Goal: Transaction & Acquisition: Obtain resource

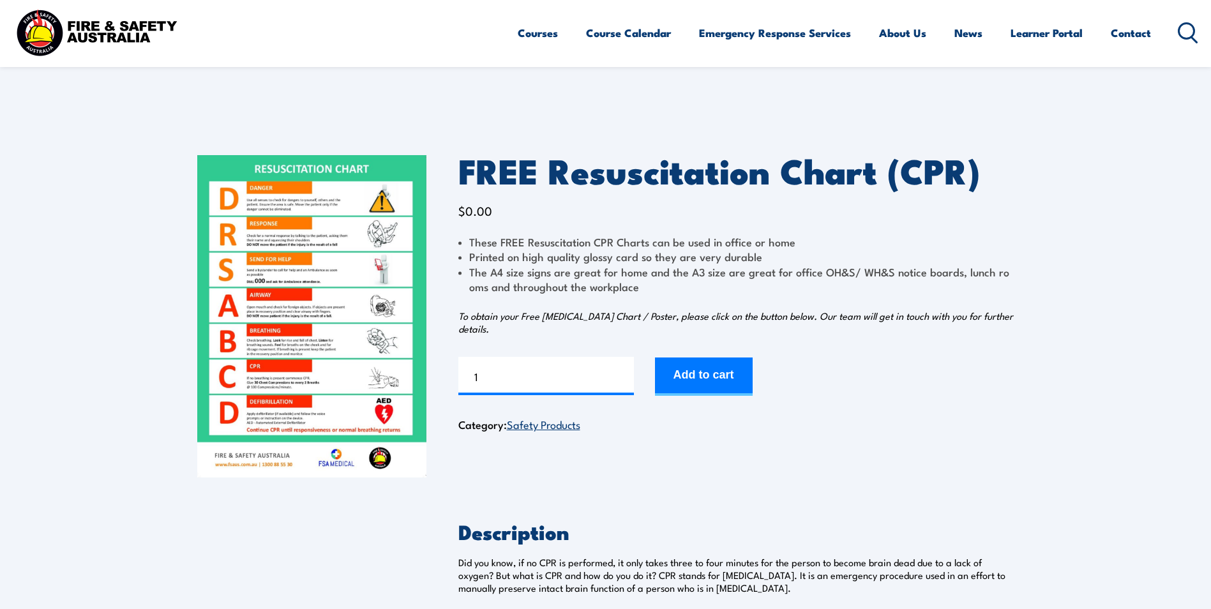
click at [318, 166] on img at bounding box center [311, 316] width 229 height 322
click at [730, 380] on button "Add to cart" at bounding box center [704, 376] width 98 height 38
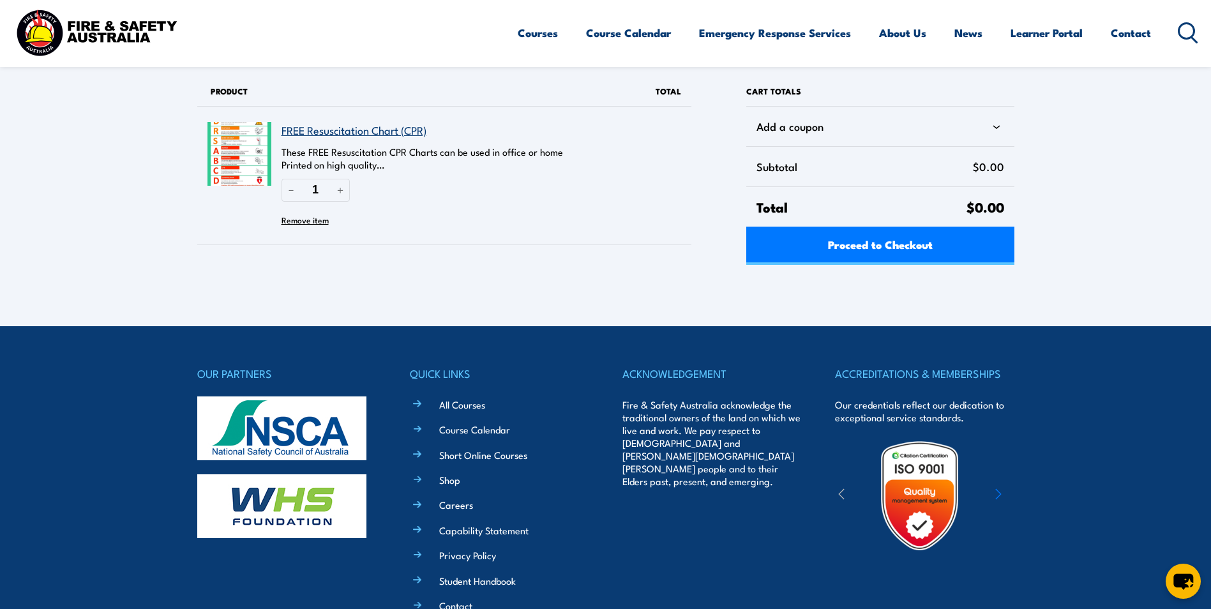
click at [342, 130] on link "FREE Resuscitation Chart (CPR)" at bounding box center [353, 130] width 145 height 16
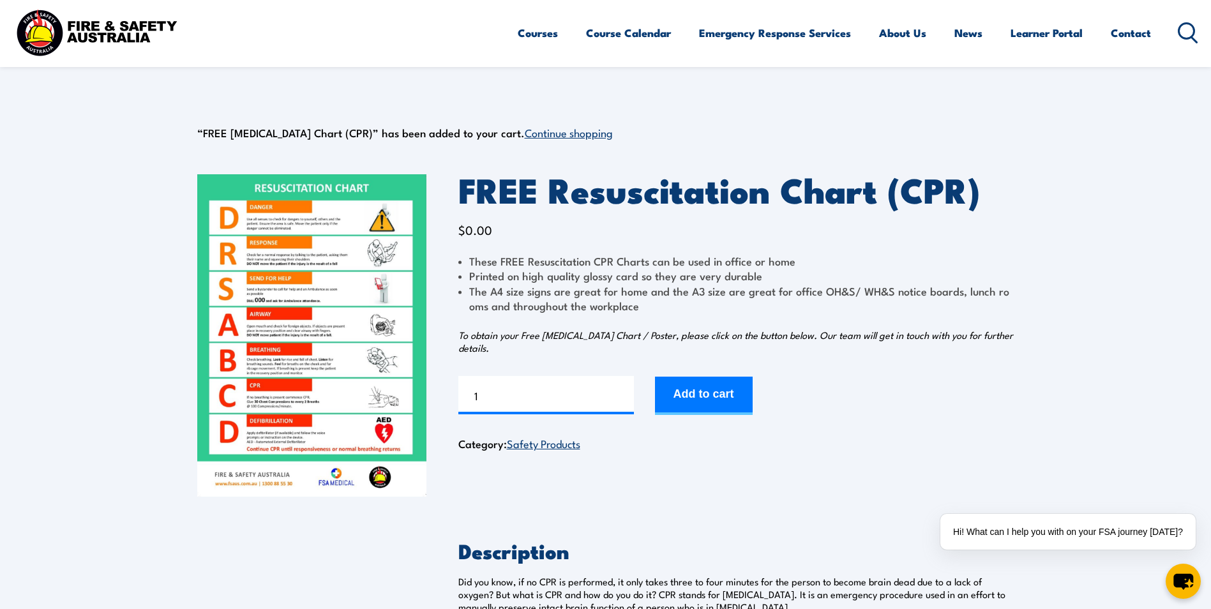
click at [337, 317] on img at bounding box center [311, 335] width 229 height 322
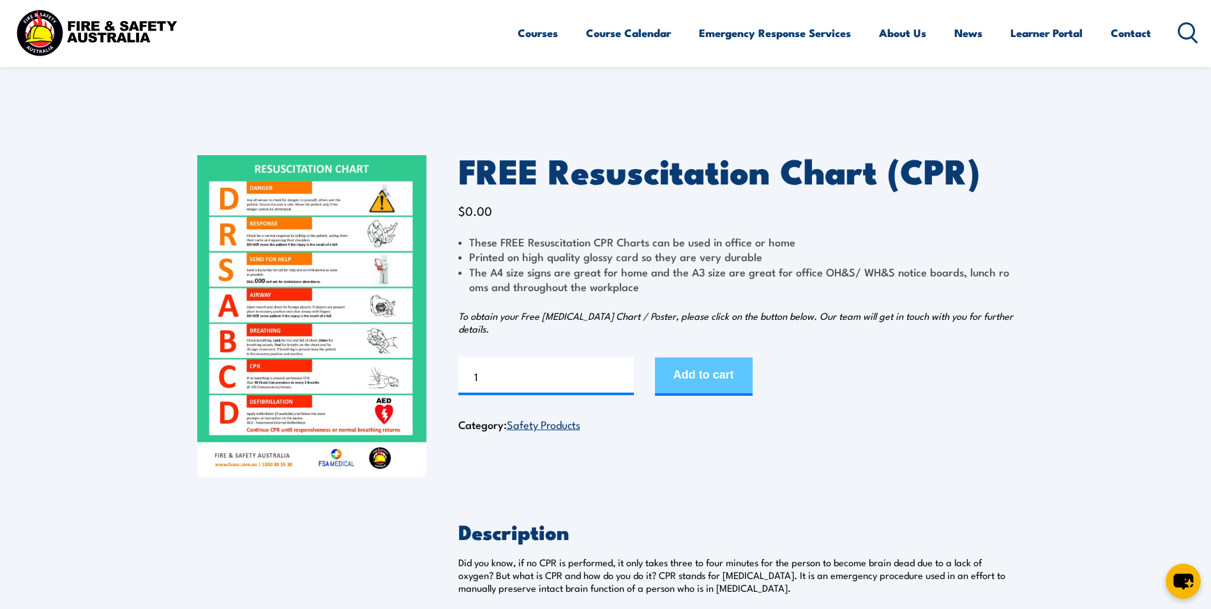
click at [712, 376] on button "Add to cart" at bounding box center [704, 376] width 98 height 38
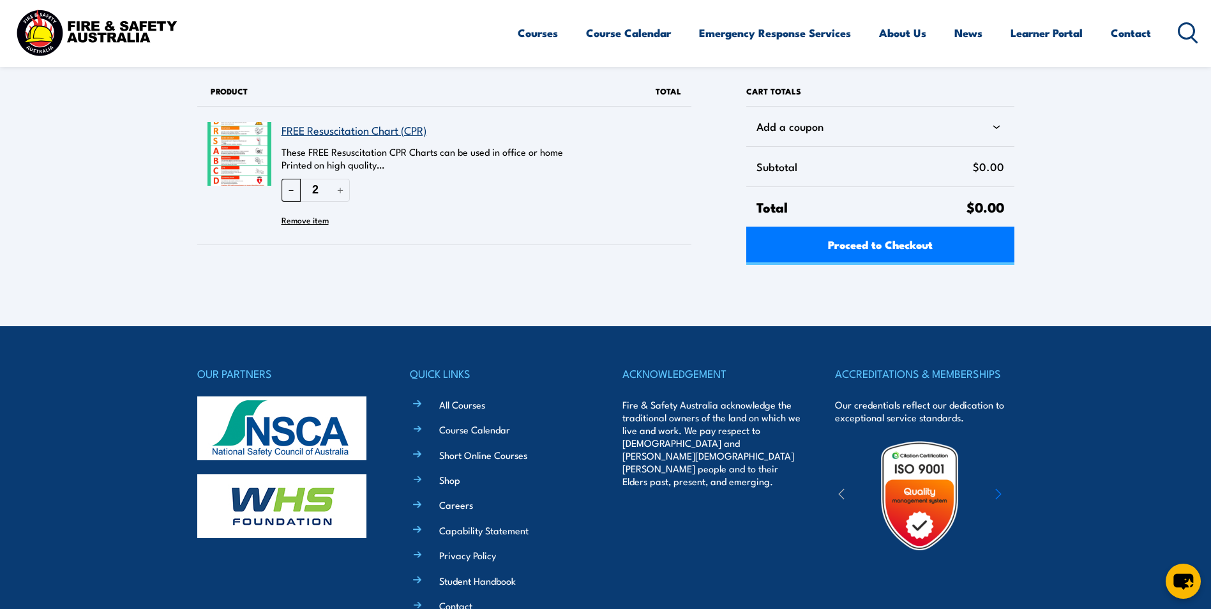
click at [290, 188] on button "－" at bounding box center [290, 190] width 19 height 22
type input "1"
click at [877, 244] on div "Proceed to Checkout" at bounding box center [879, 246] width 267 height 38
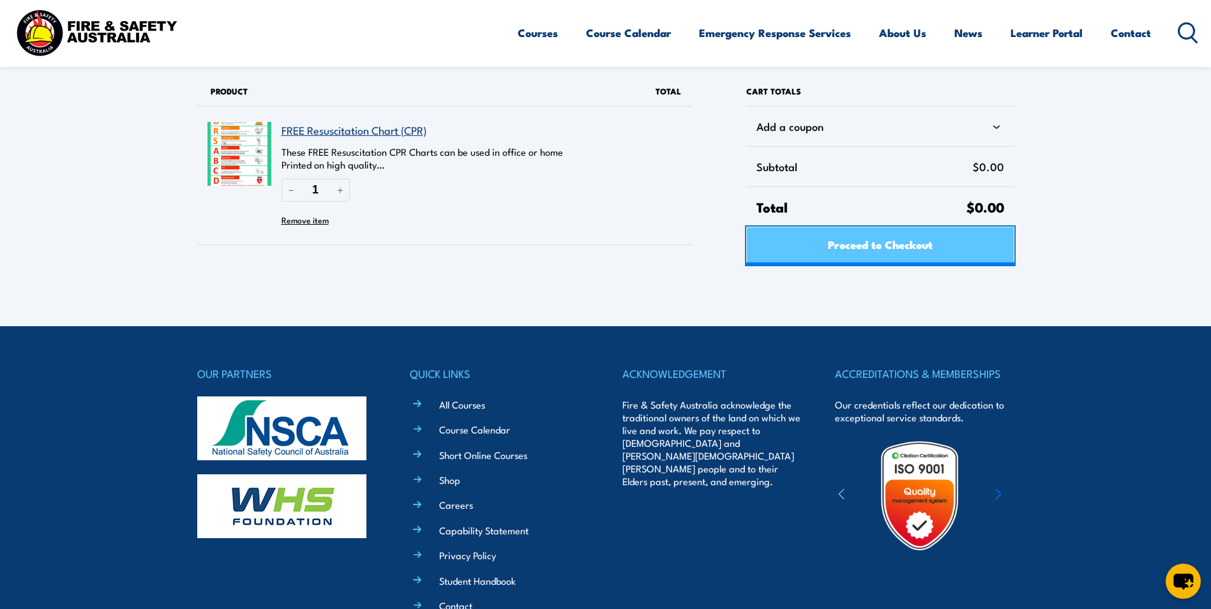
click at [849, 249] on span "Proceed to Checkout" at bounding box center [880, 244] width 105 height 34
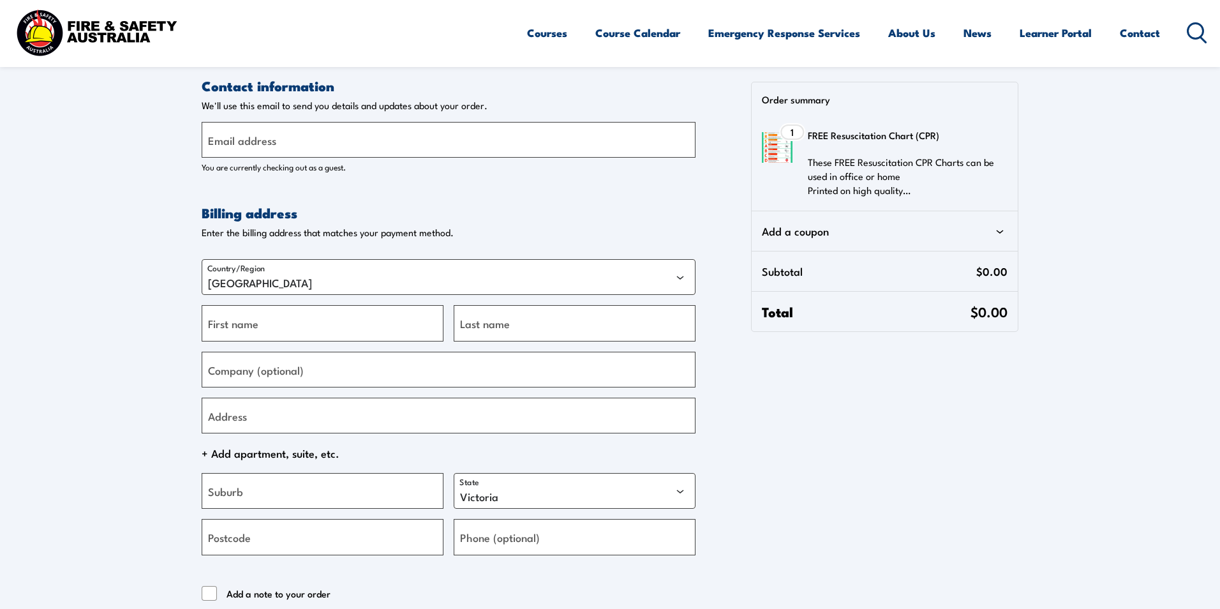
select select "VIC"
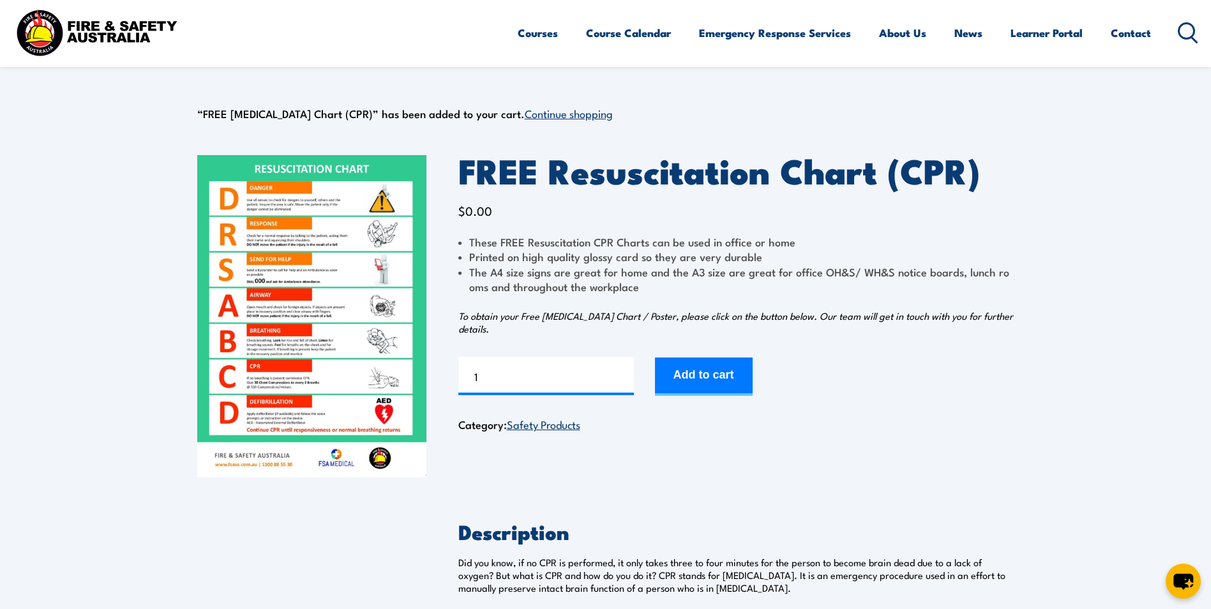
click at [360, 248] on img at bounding box center [311, 316] width 229 height 322
